Goal: Check status: Check status

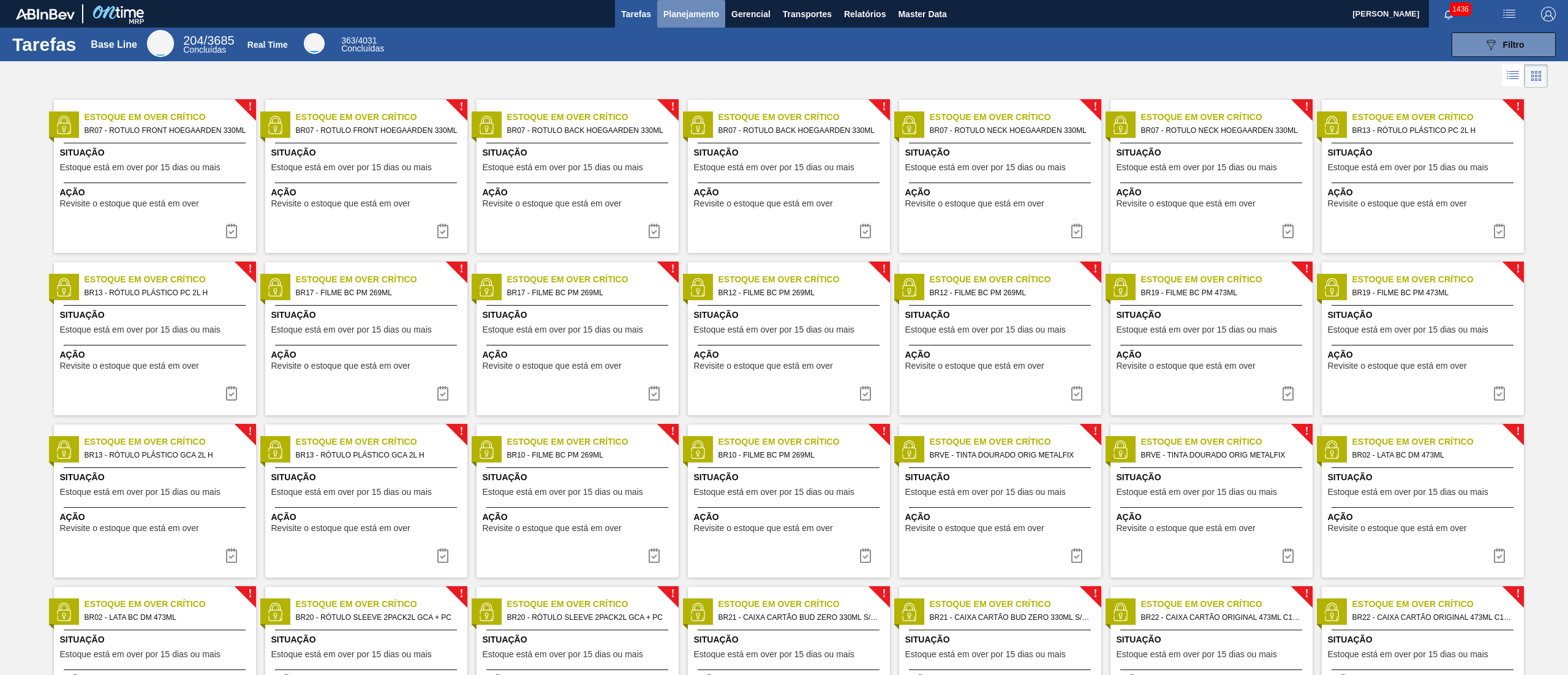
click at [689, 22] on button "Planejamento" at bounding box center [692, 13] width 68 height 28
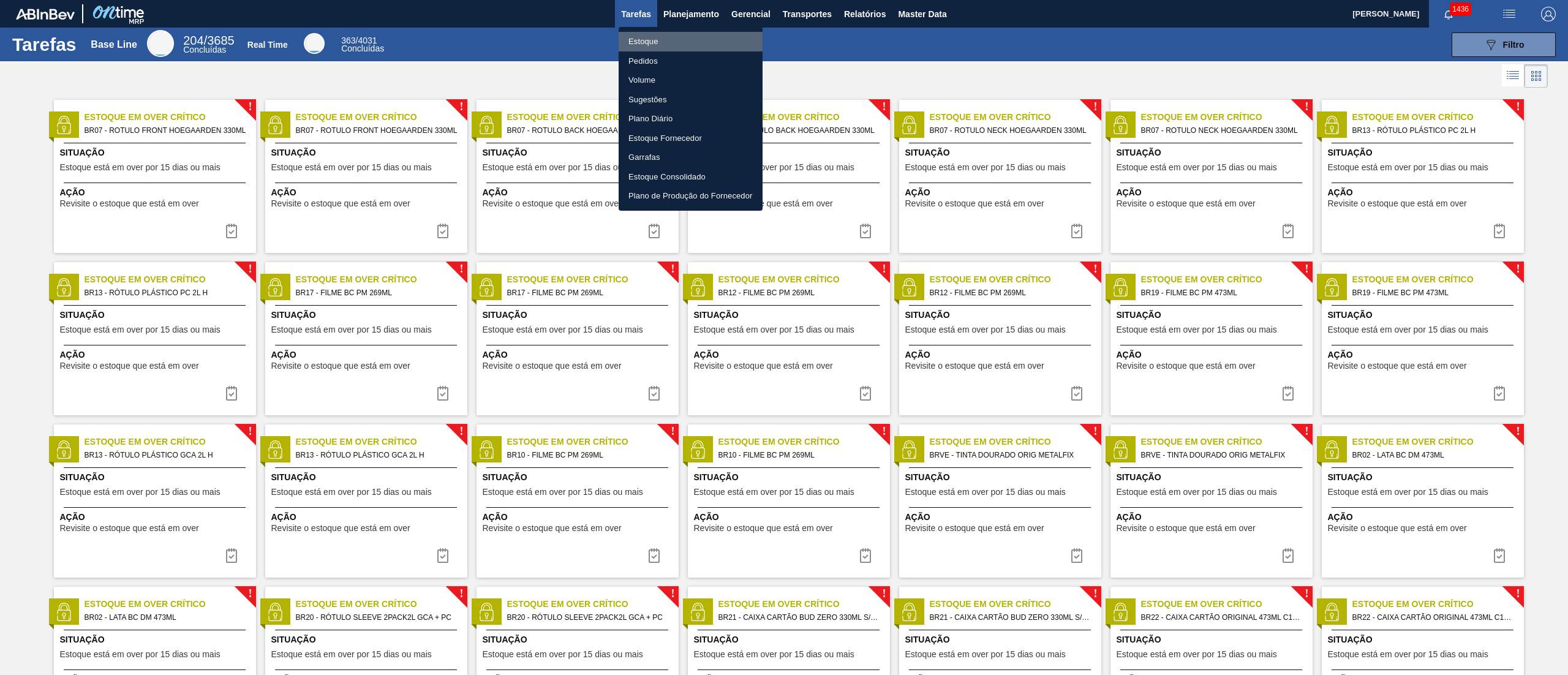
click at [664, 37] on li "Estoque" at bounding box center [691, 41] width 144 height 20
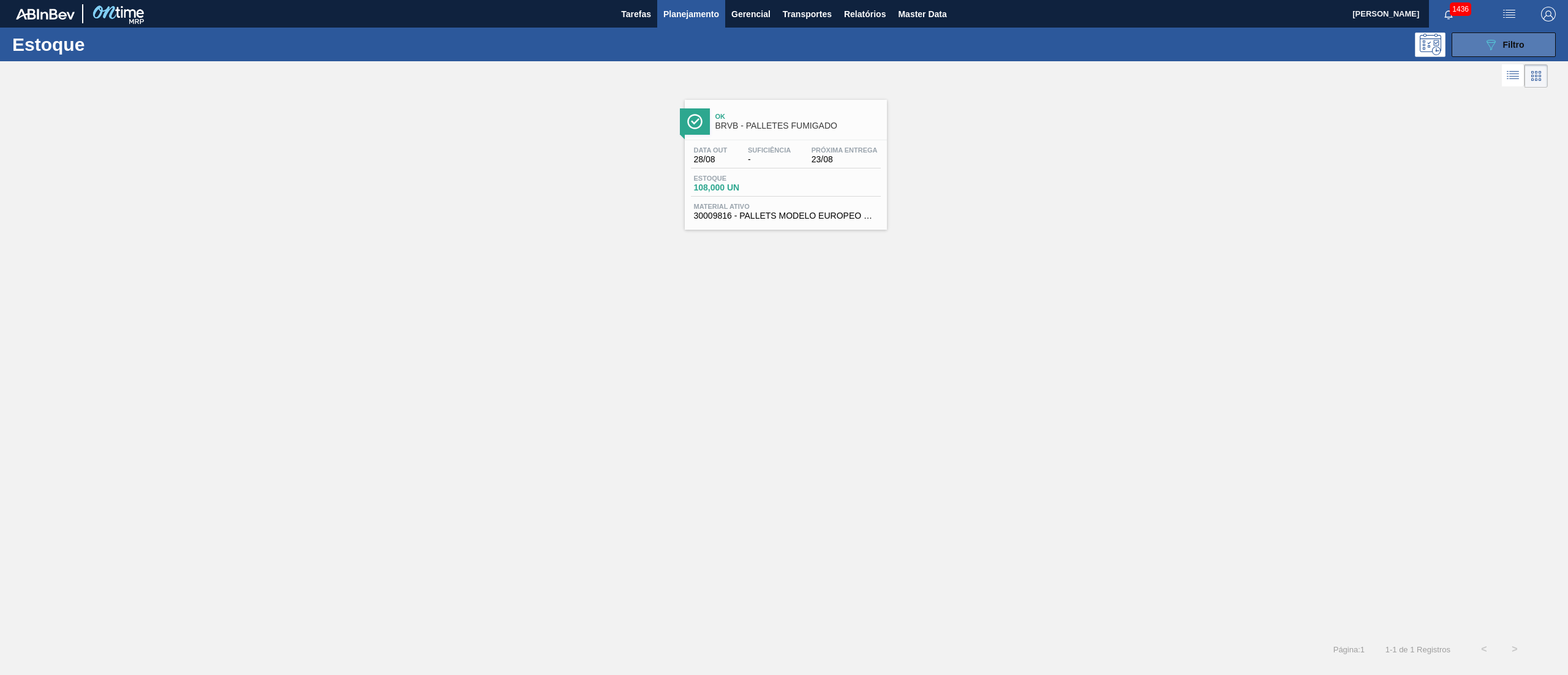
click at [1512, 41] on span "Filtro" at bounding box center [1514, 44] width 22 height 10
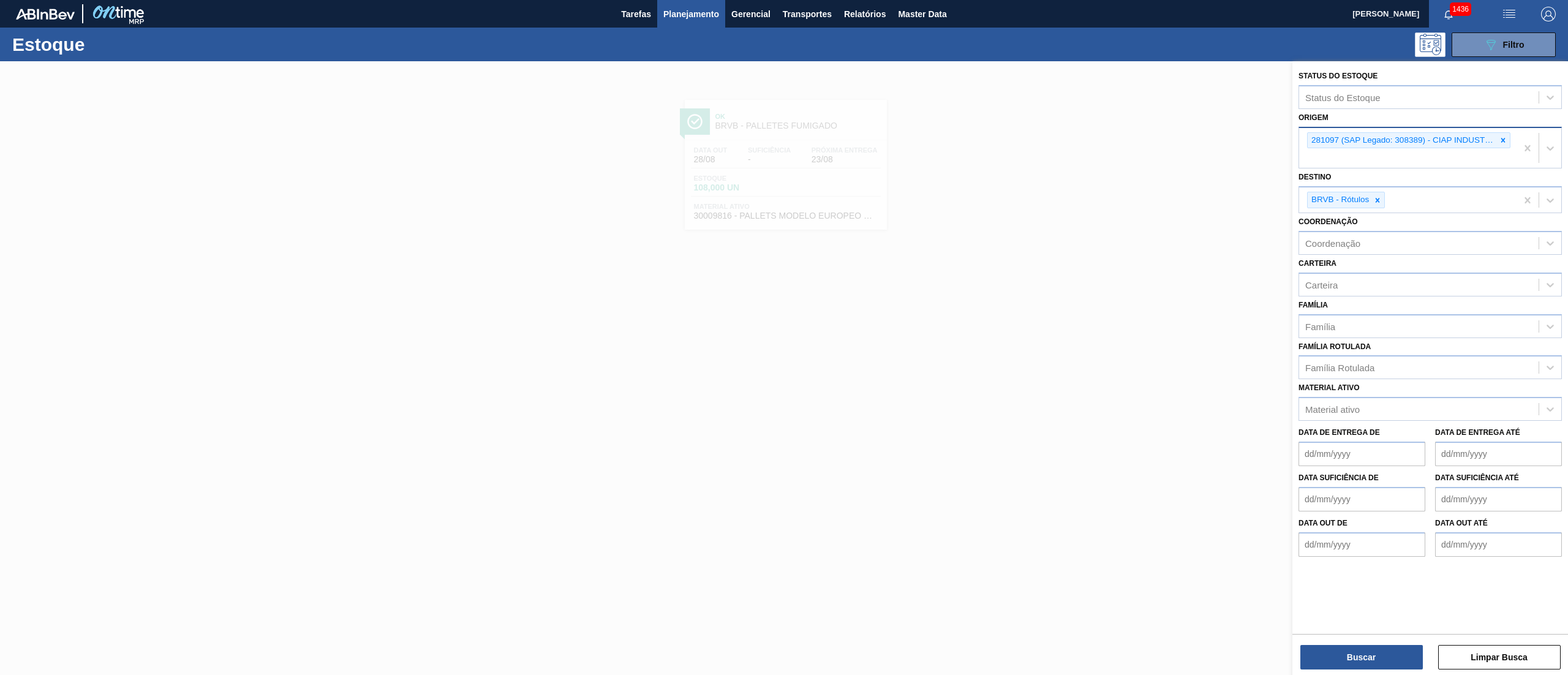
click at [1510, 138] on div "281097 (SAP Legado: 308389) - CIAP INDUSTRIA E COMERCIO" at bounding box center [1408, 148] width 217 height 40
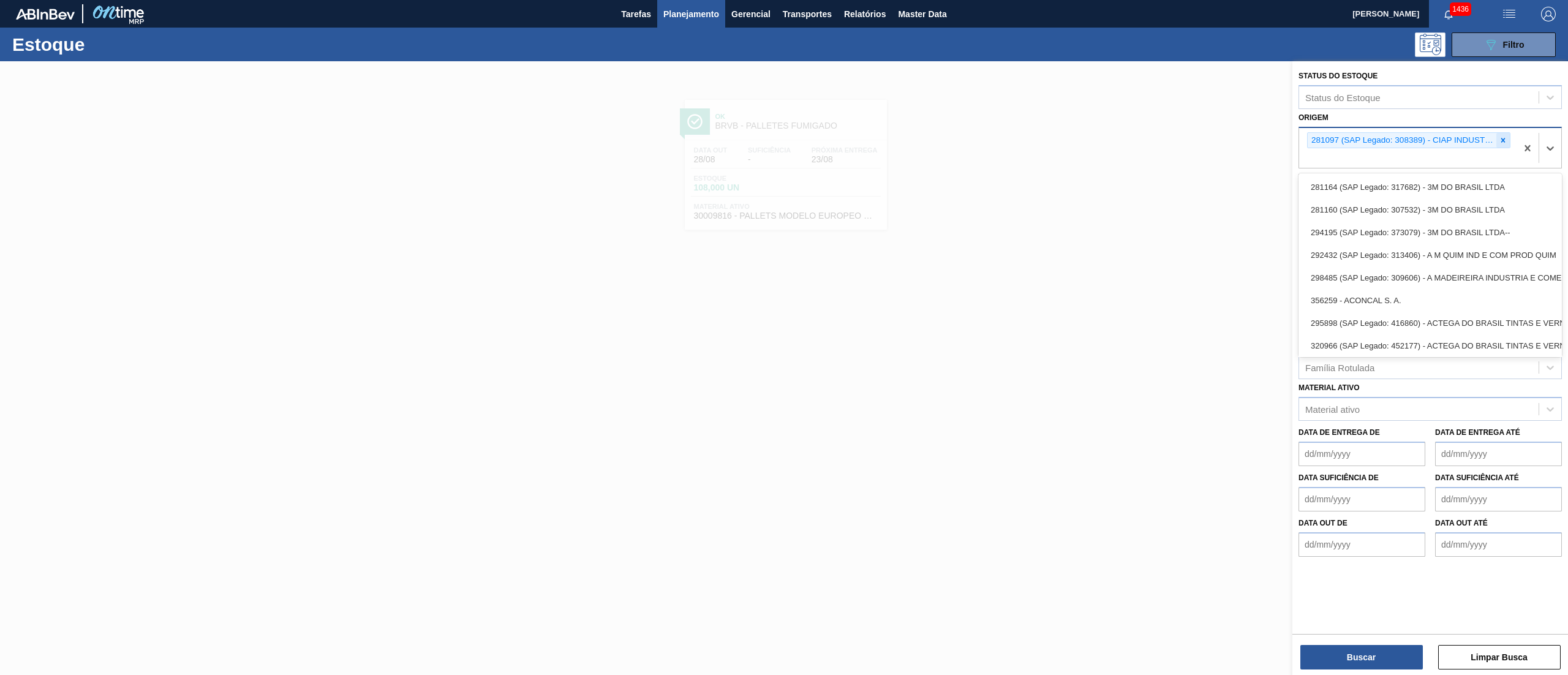
click at [1505, 138] on icon at bounding box center [1503, 139] width 4 height 4
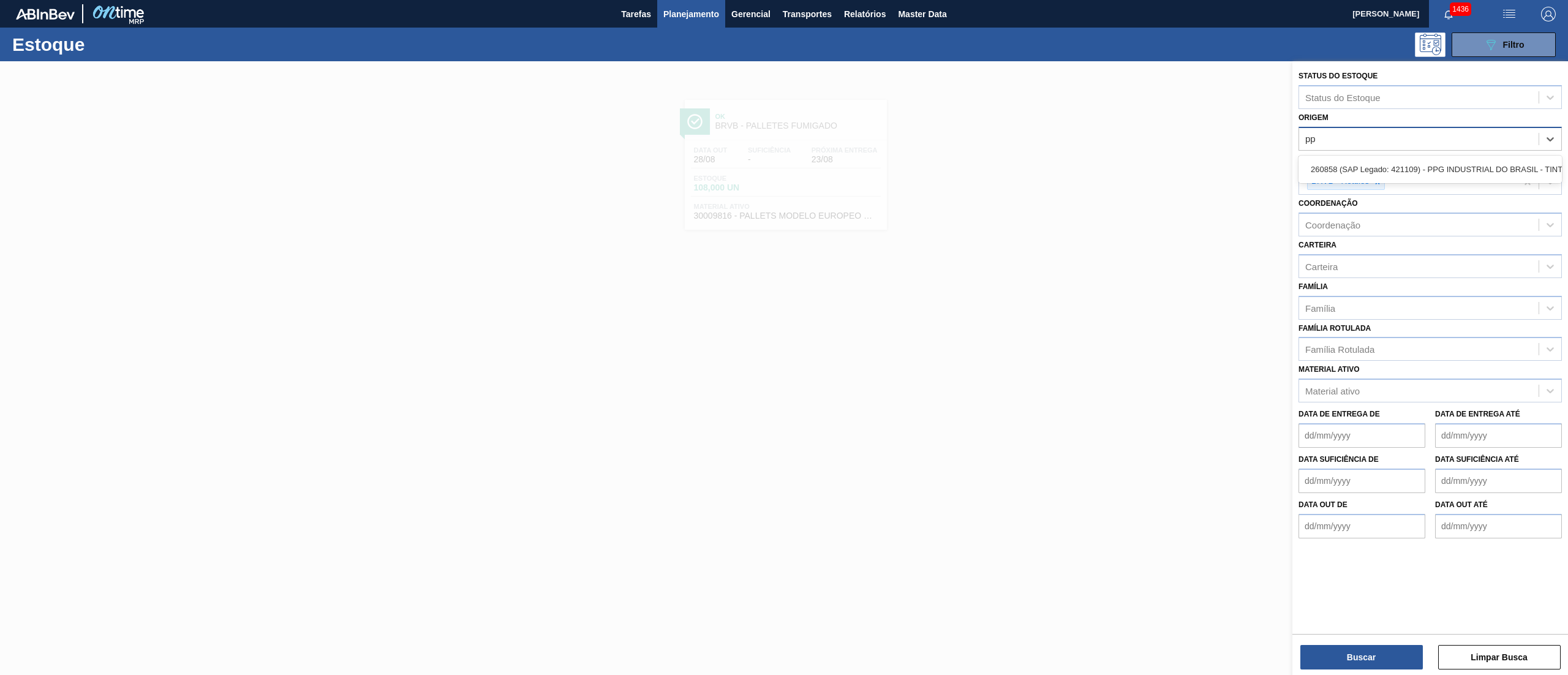
type input "ppg"
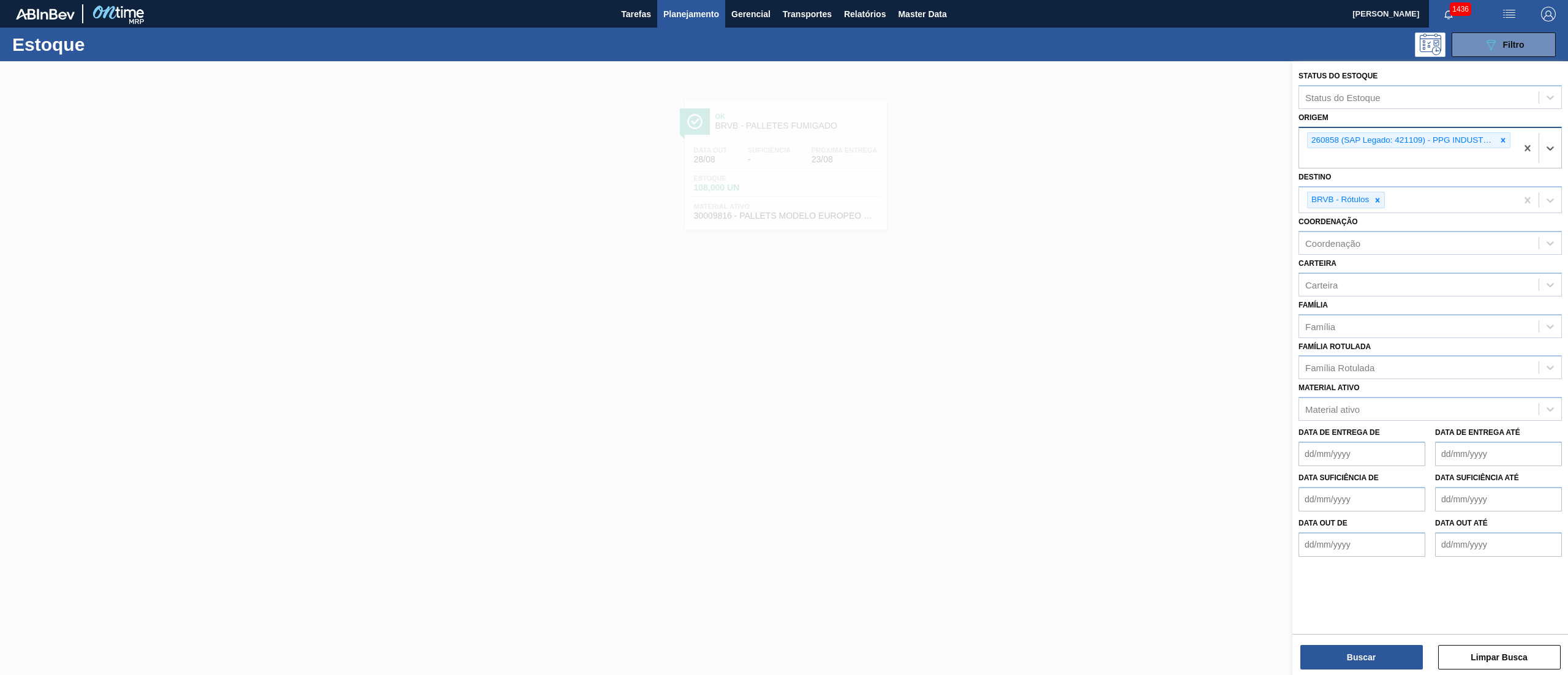
type input "p"
type input "henke"
click at [1343, 211] on div "293250 (SAP Legado: 385576) - HENKEL LTDA" at bounding box center [1430, 209] width 263 height 22
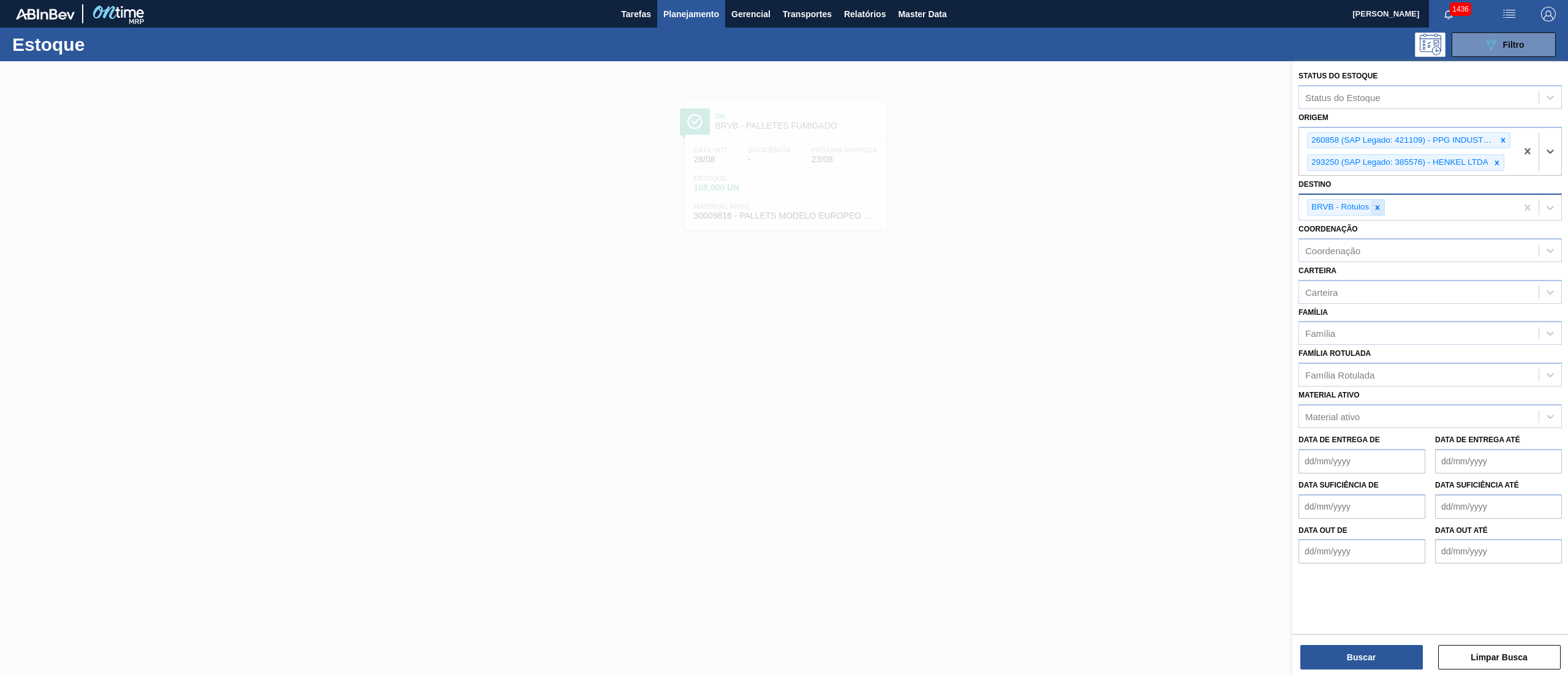
click at [1376, 215] on div at bounding box center [1378, 207] width 13 height 15
type input "brv4"
click at [1375, 226] on div "BRV4 - Latas Minas" at bounding box center [1430, 235] width 263 height 22
click at [1348, 659] on button "Buscar" at bounding box center [1362, 657] width 122 height 24
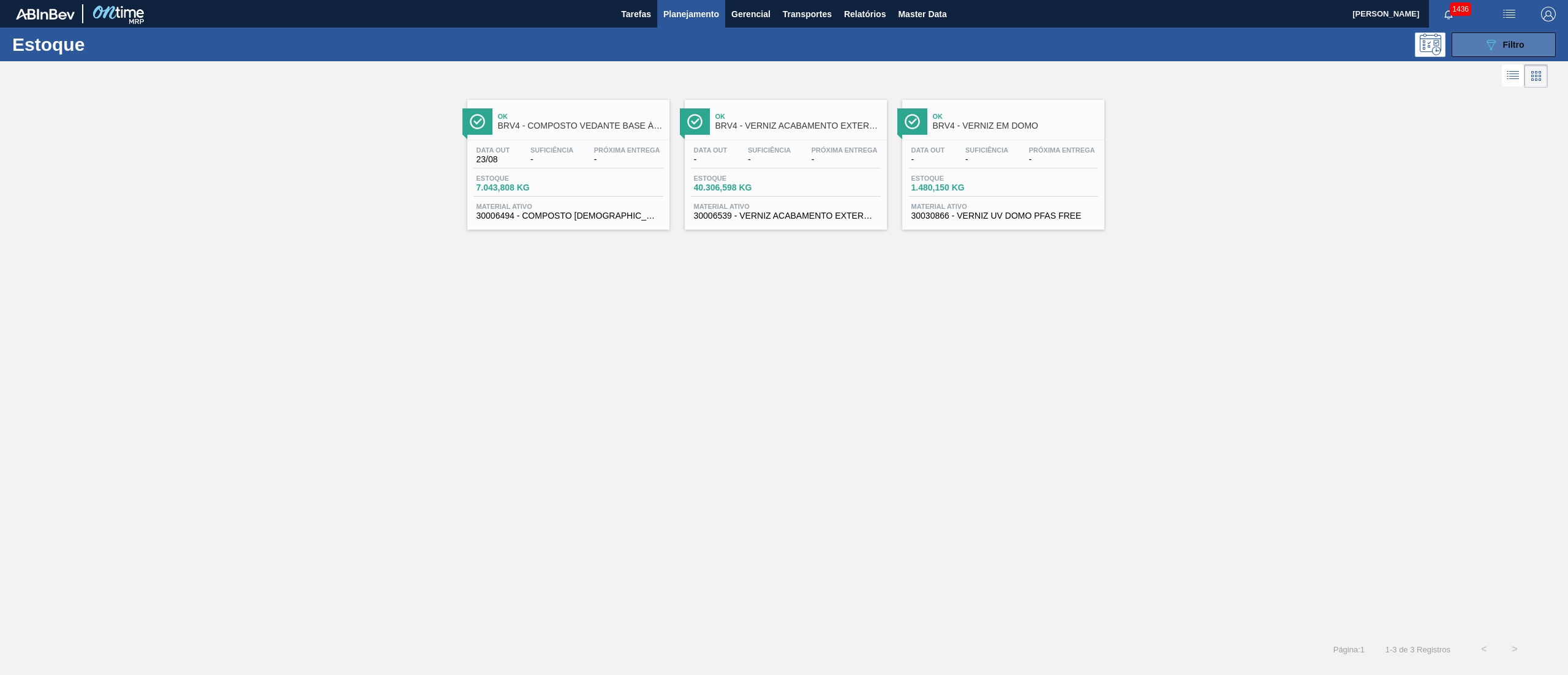
click at [1475, 45] on button "089F7B8B-B2A5-4AFE-B5C0-19BA573D28AC Filtro" at bounding box center [1504, 44] width 104 height 24
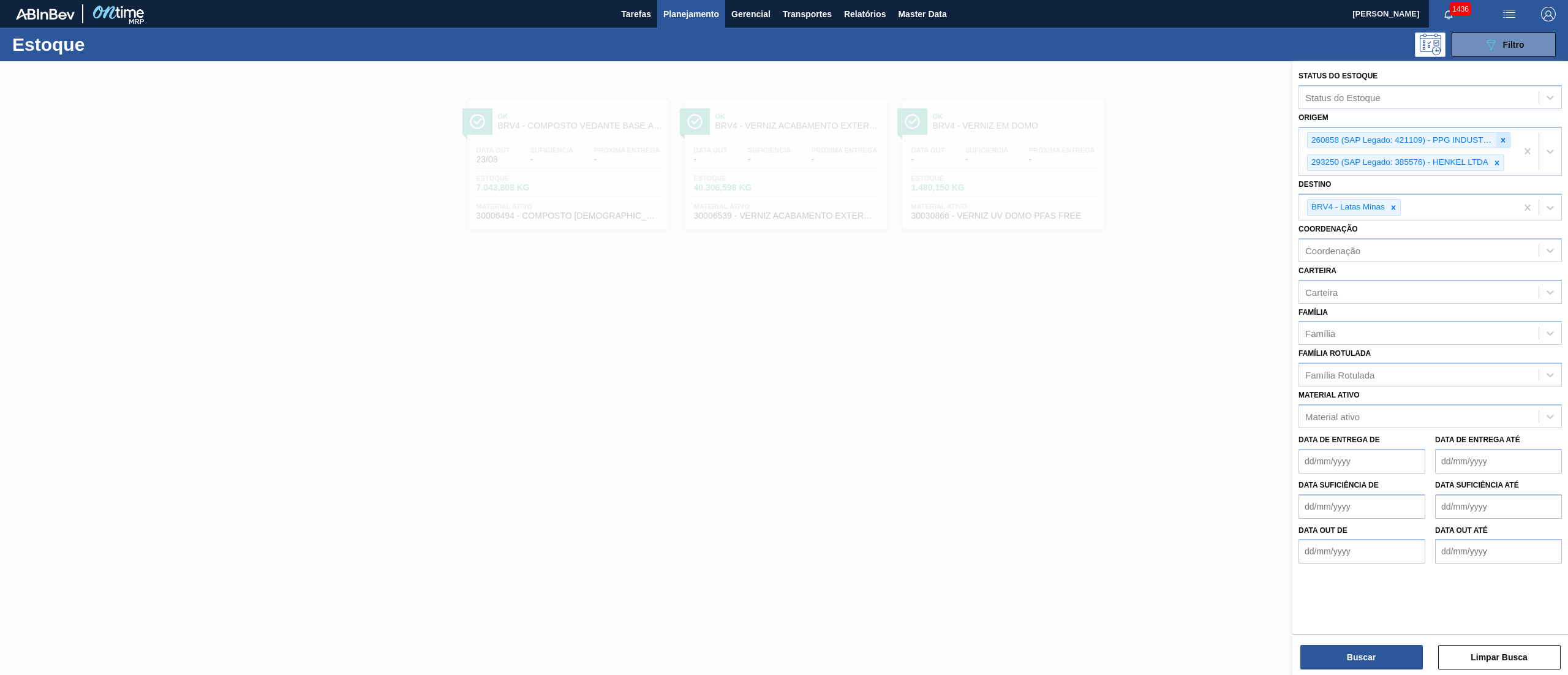
click at [1502, 147] on div at bounding box center [1503, 140] width 13 height 15
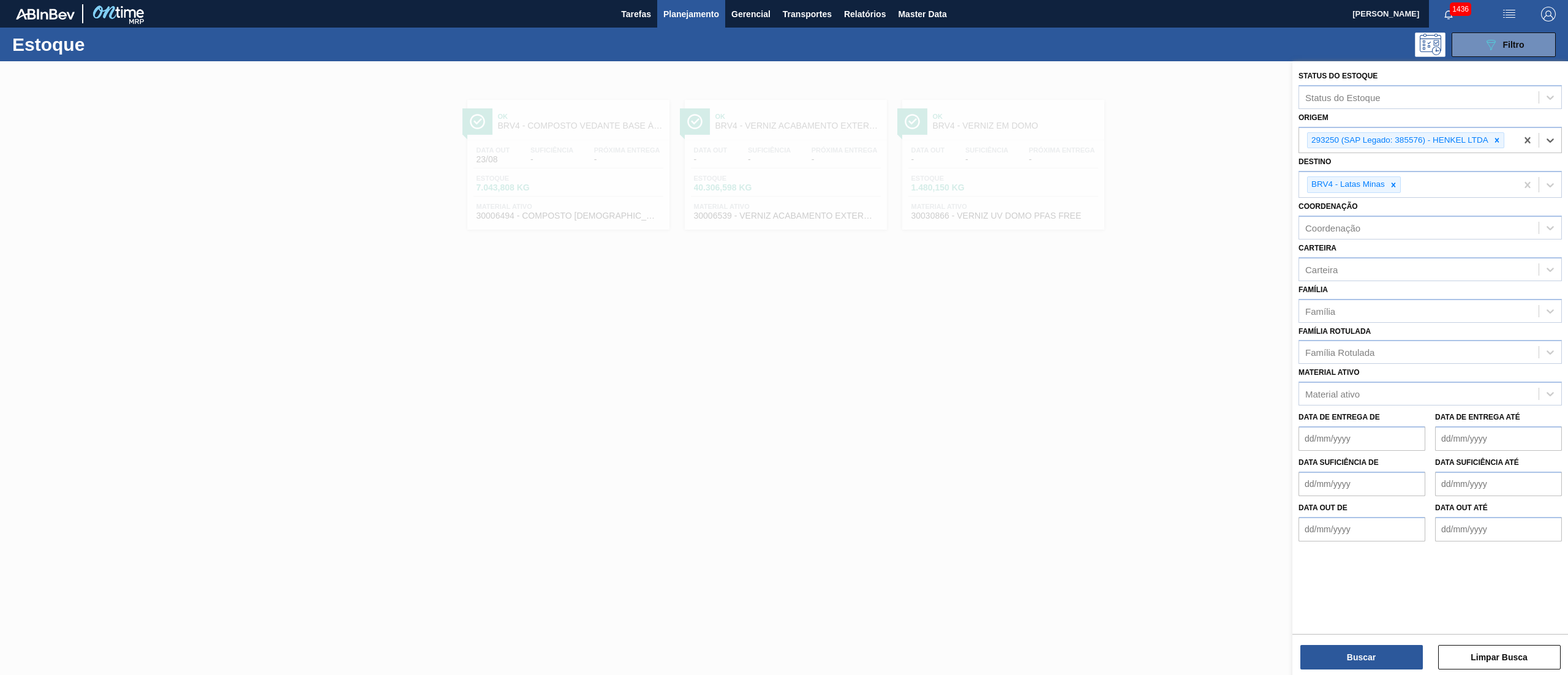
drag, startPoint x: 1499, startPoint y: 145, endPoint x: 1491, endPoint y: 144, distance: 8.1
click at [1492, 144] on div at bounding box center [1497, 140] width 13 height 15
click at [1322, 660] on button "Buscar" at bounding box center [1362, 657] width 122 height 24
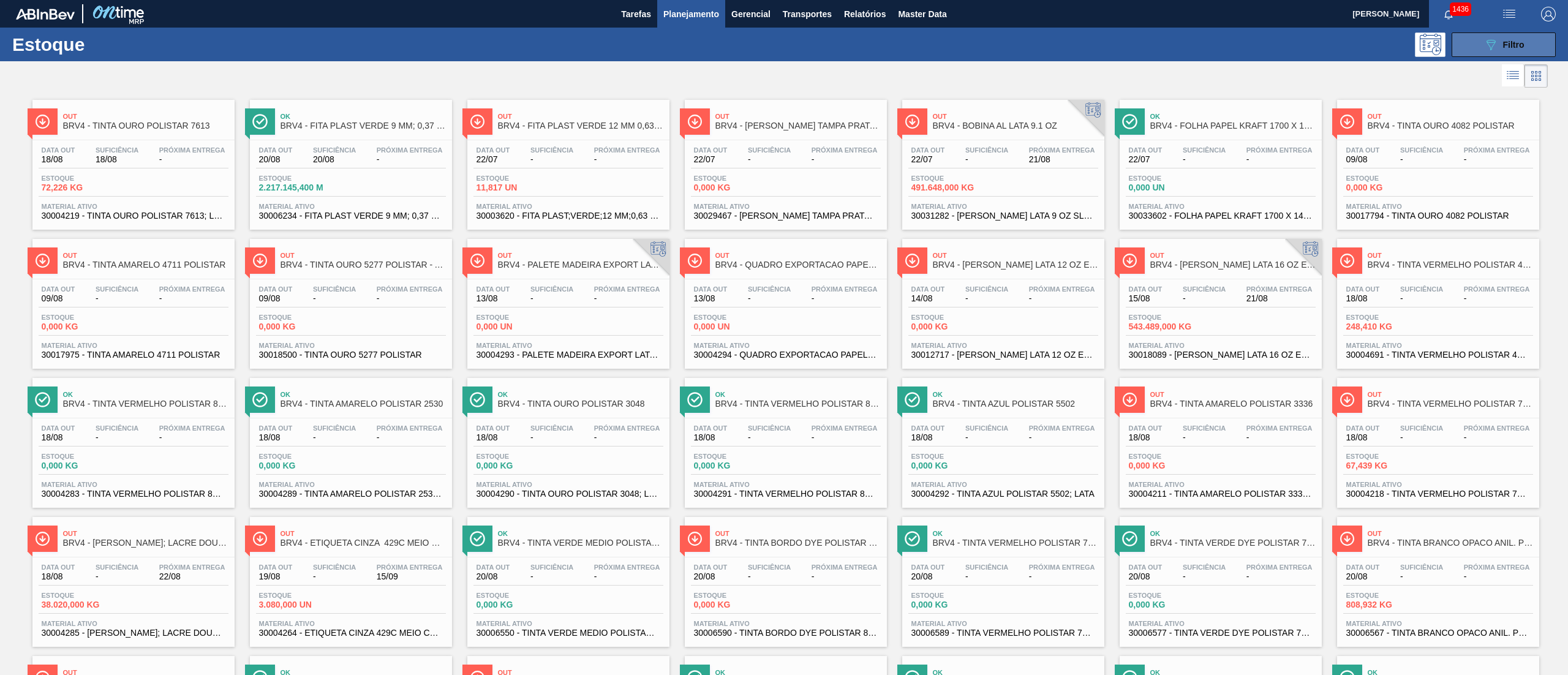
click at [1496, 47] on div "089F7B8B-B2A5-4AFE-B5C0-19BA573D28AC Filtro" at bounding box center [1504, 45] width 41 height 14
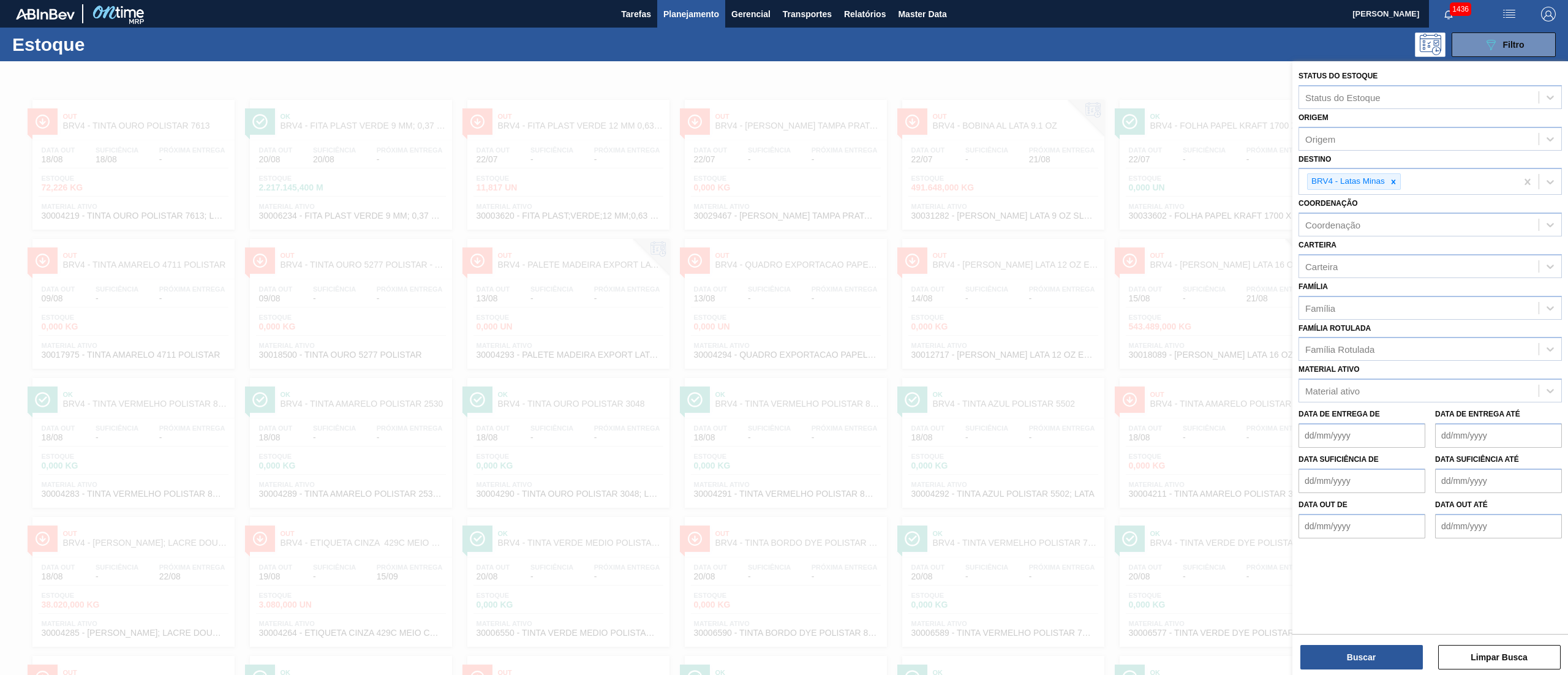
click at [940, 90] on div at bounding box center [784, 398] width 1568 height 675
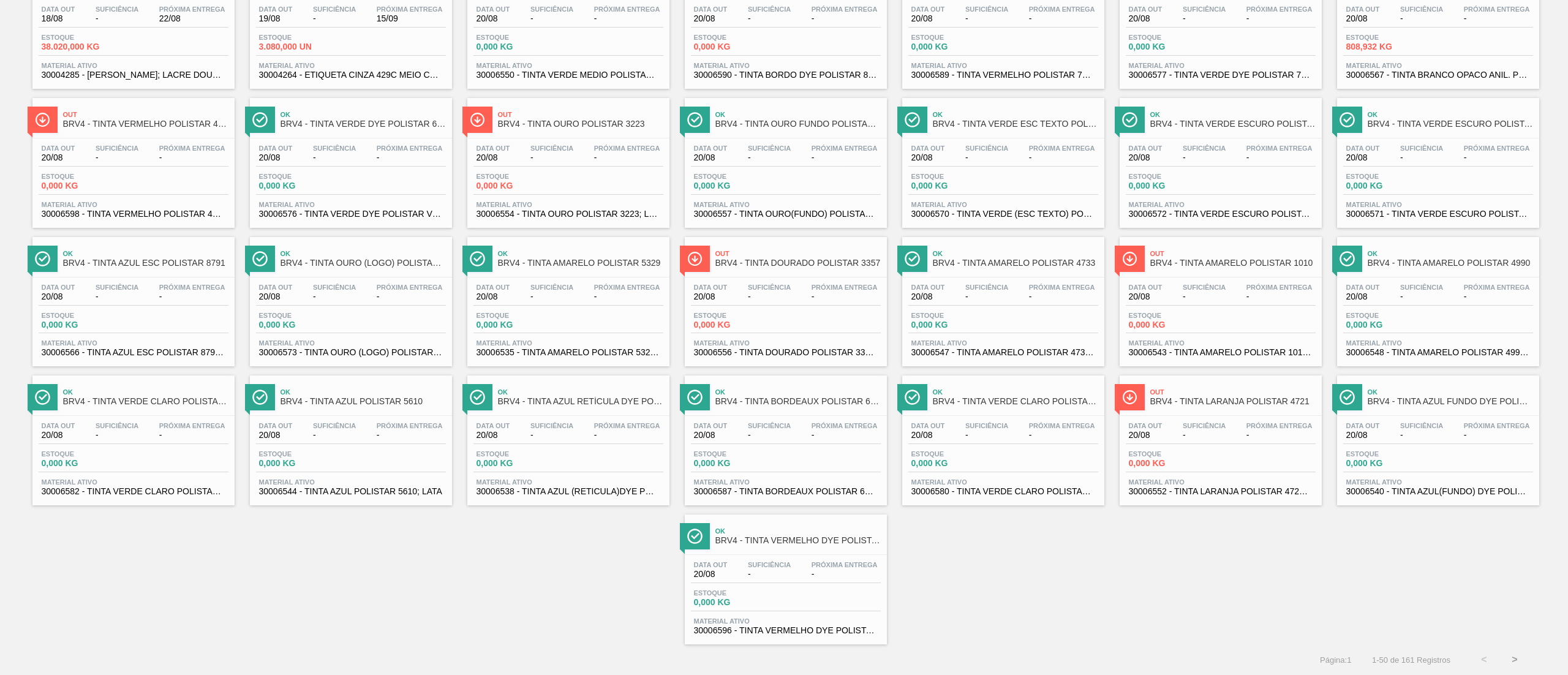
scroll to position [562, 0]
click at [1500, 665] on button ">" at bounding box center [1515, 660] width 31 height 31
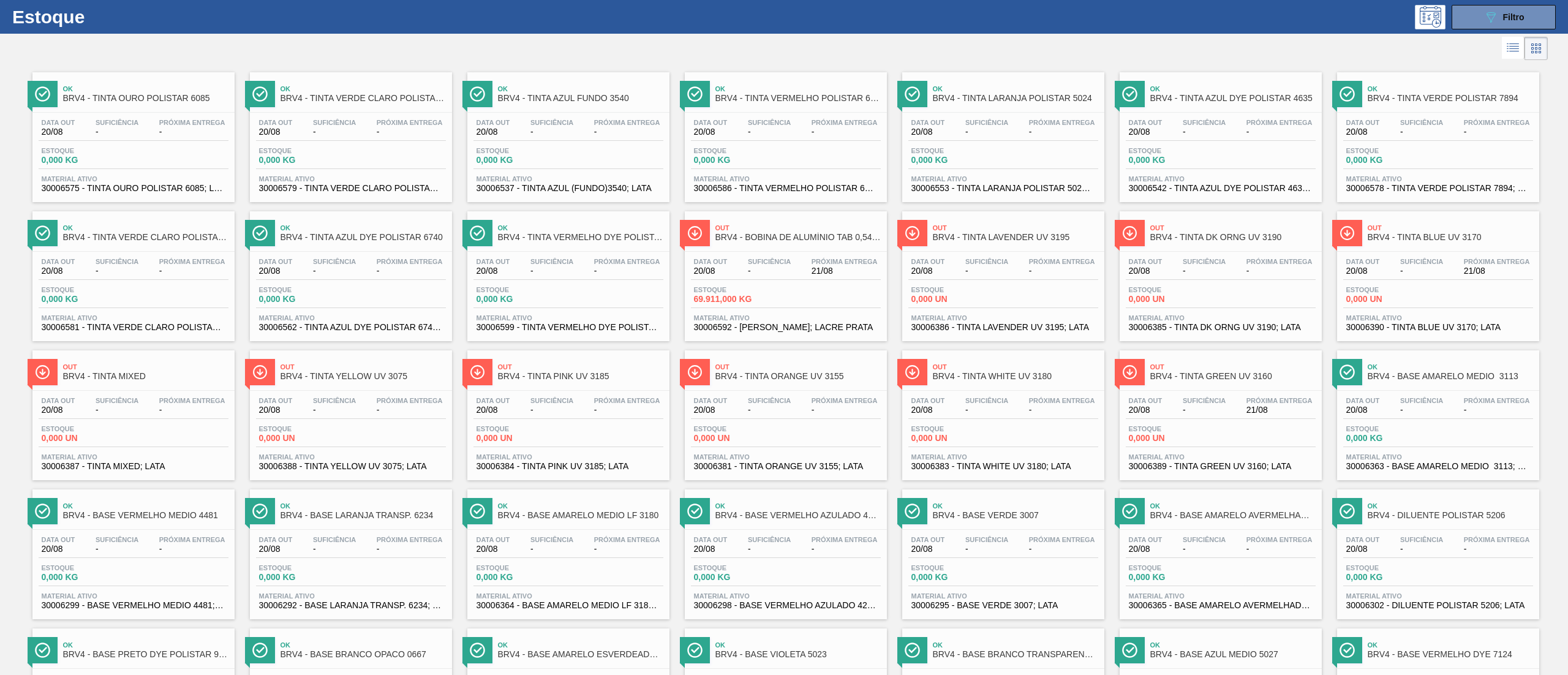
scroll to position [0, 0]
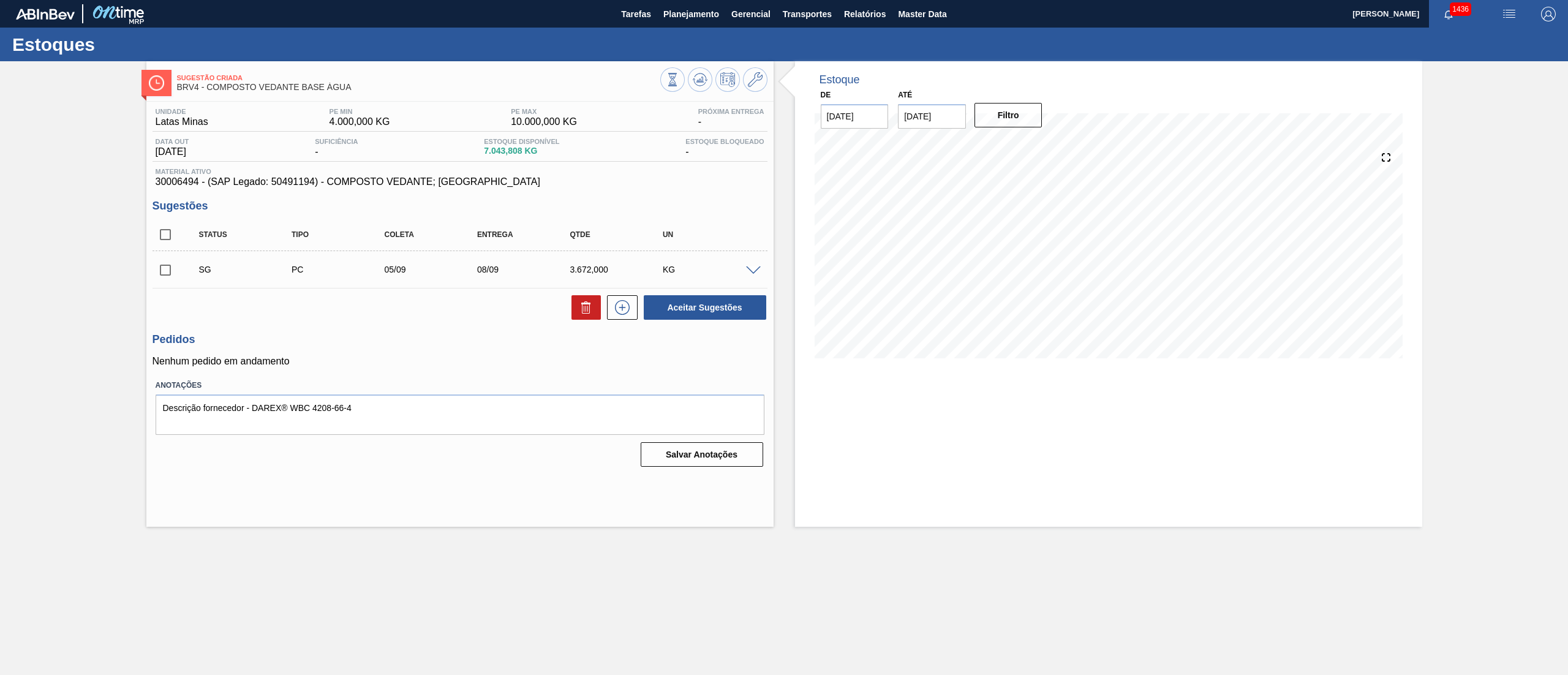
click at [748, 277] on div "SG PC 05/09 08/09 3.672,000 KG" at bounding box center [470, 269] width 557 height 24
click at [749, 271] on span at bounding box center [753, 271] width 14 height 9
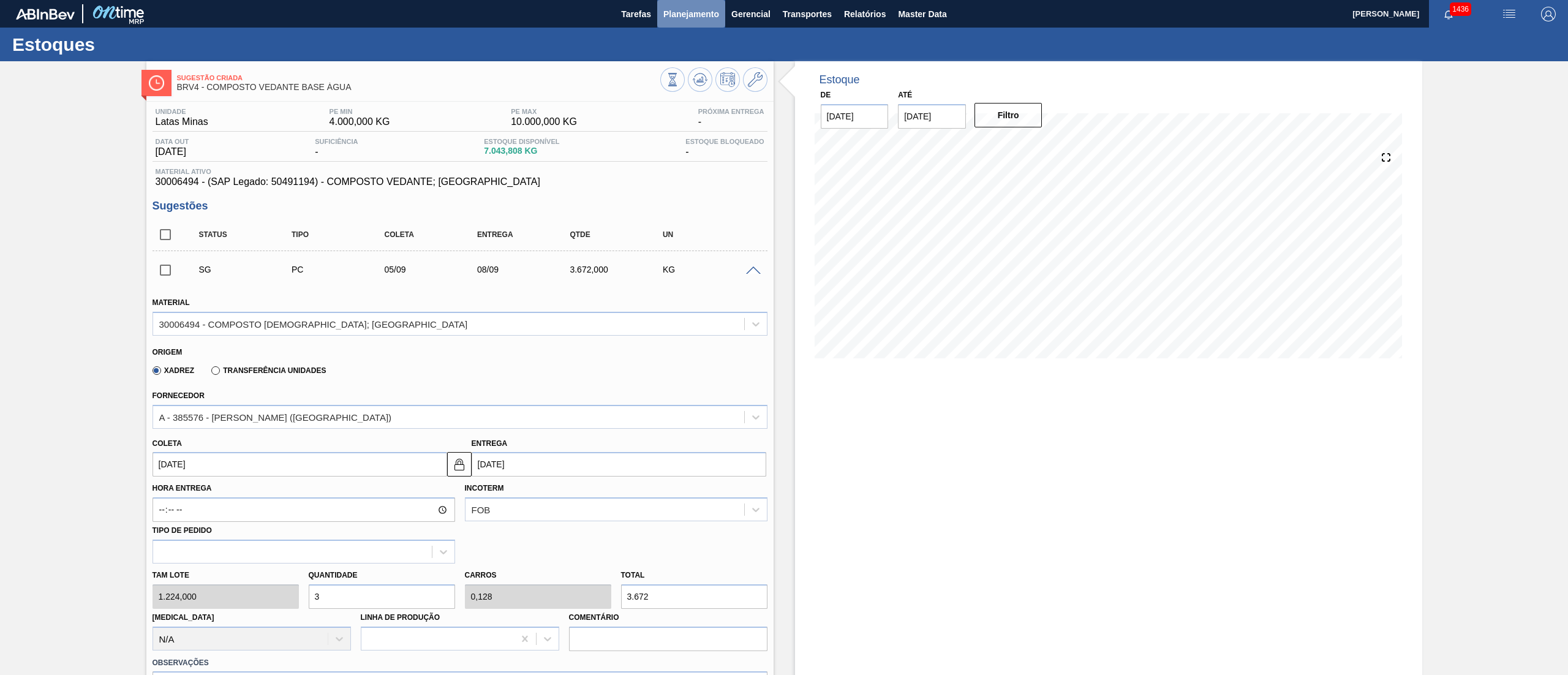
click at [715, 2] on button "Planejamento" at bounding box center [692, 13] width 68 height 28
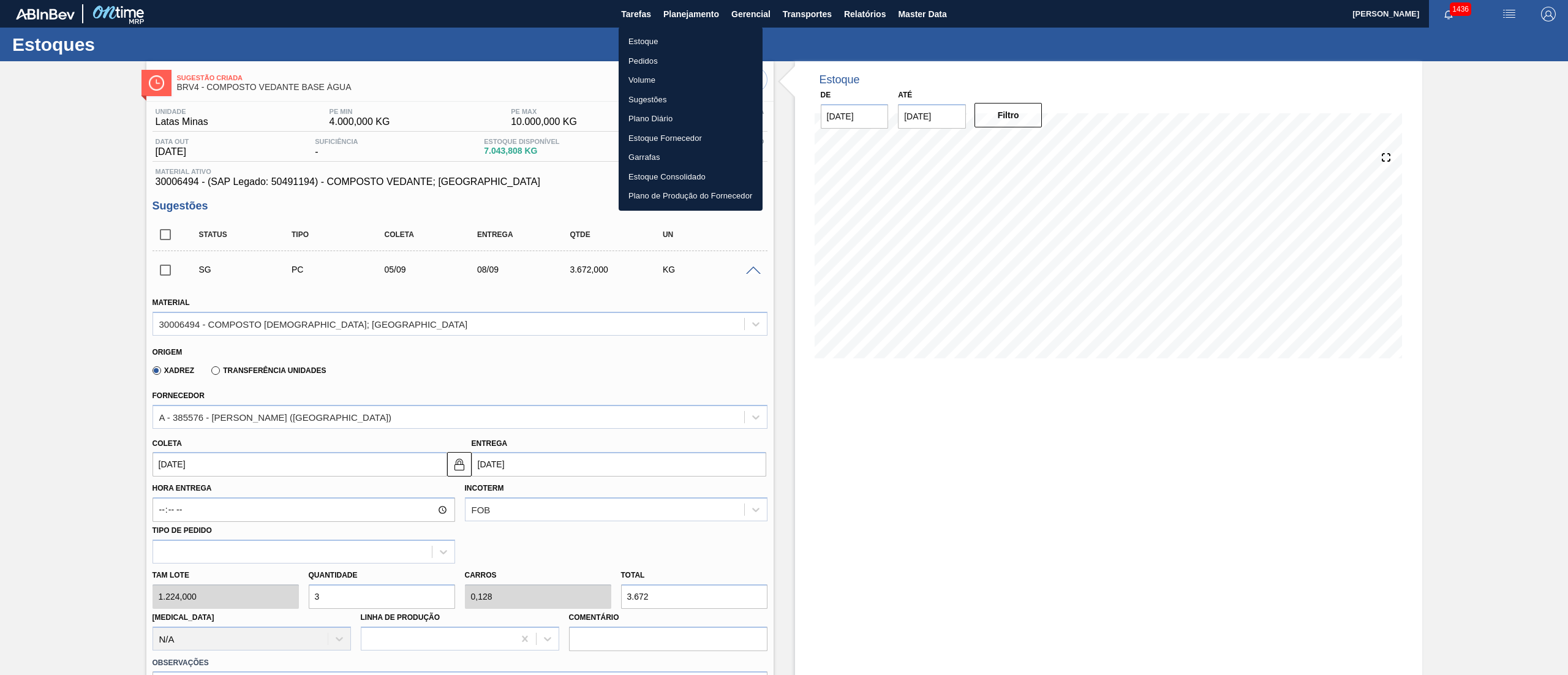
click at [653, 41] on li "Estoque" at bounding box center [691, 41] width 144 height 20
